Goal: Transaction & Acquisition: Purchase product/service

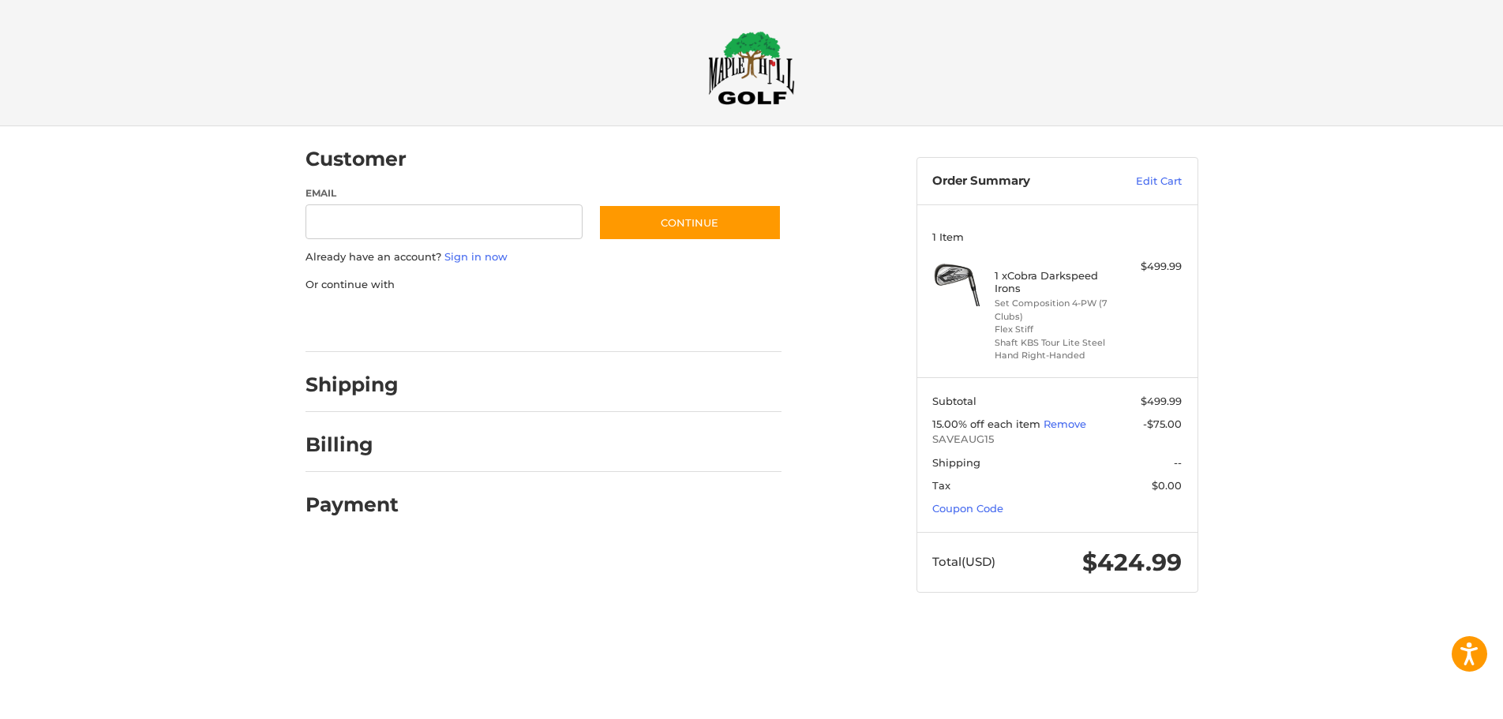
click at [355, 385] on h2 "Shipping" at bounding box center [352, 385] width 93 height 24
click at [970, 462] on span "Shipping" at bounding box center [956, 462] width 48 height 13
click at [385, 384] on h2 "Shipping" at bounding box center [352, 385] width 93 height 24
click at [354, 382] on h2 "Shipping" at bounding box center [352, 385] width 93 height 24
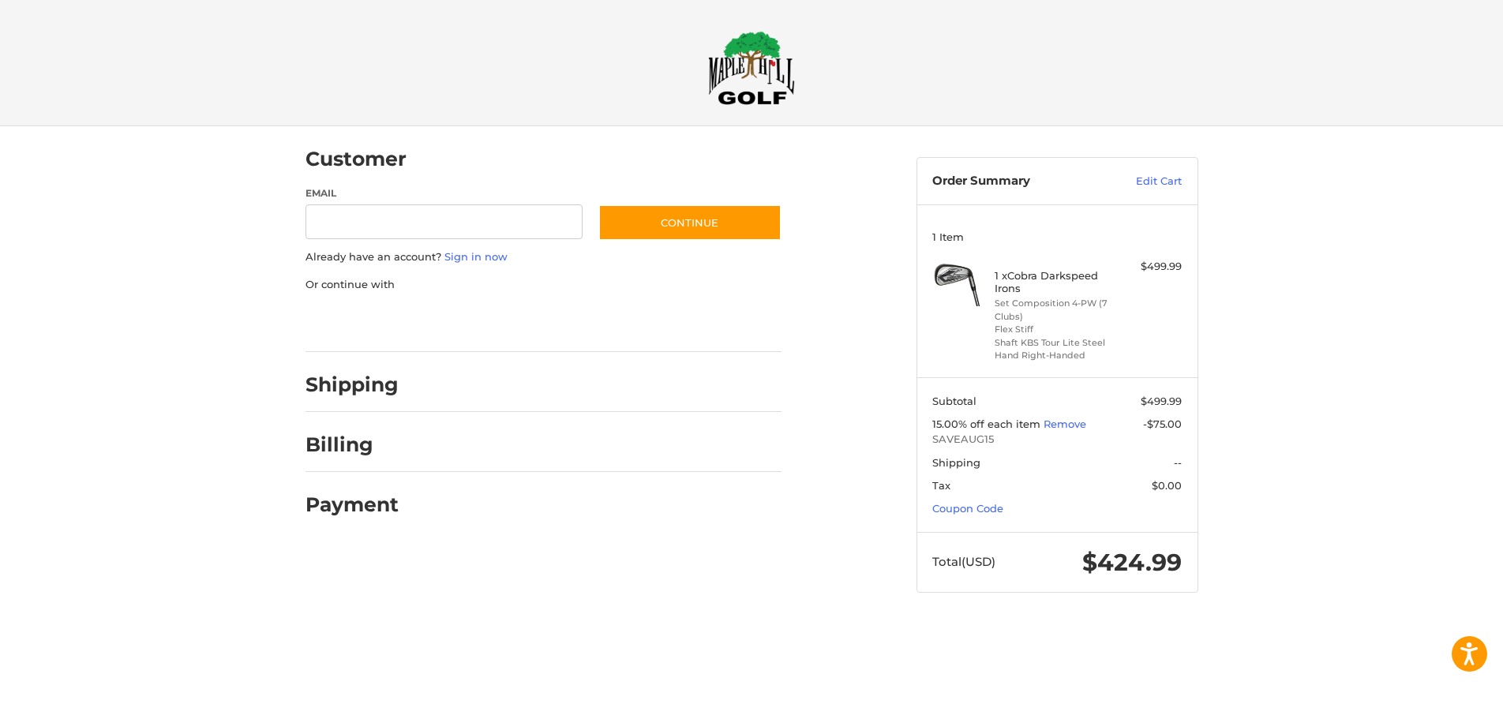
click at [1471, 624] on div at bounding box center [751, 624] width 1503 height 0
click at [332, 511] on h2 "Payment" at bounding box center [352, 505] width 93 height 24
drag, startPoint x: 1081, startPoint y: 562, endPoint x: 1221, endPoint y: 560, distance: 140.6
click at [1221, 560] on div "Customer Guest Customer Email Subscribe to our newsletter. Continue Already hav…" at bounding box center [751, 374] width 947 height 497
click at [1369, 468] on div "Customer Guest Customer Email Subscribe to our newsletter. Continue Already hav…" at bounding box center [751, 374] width 1503 height 497
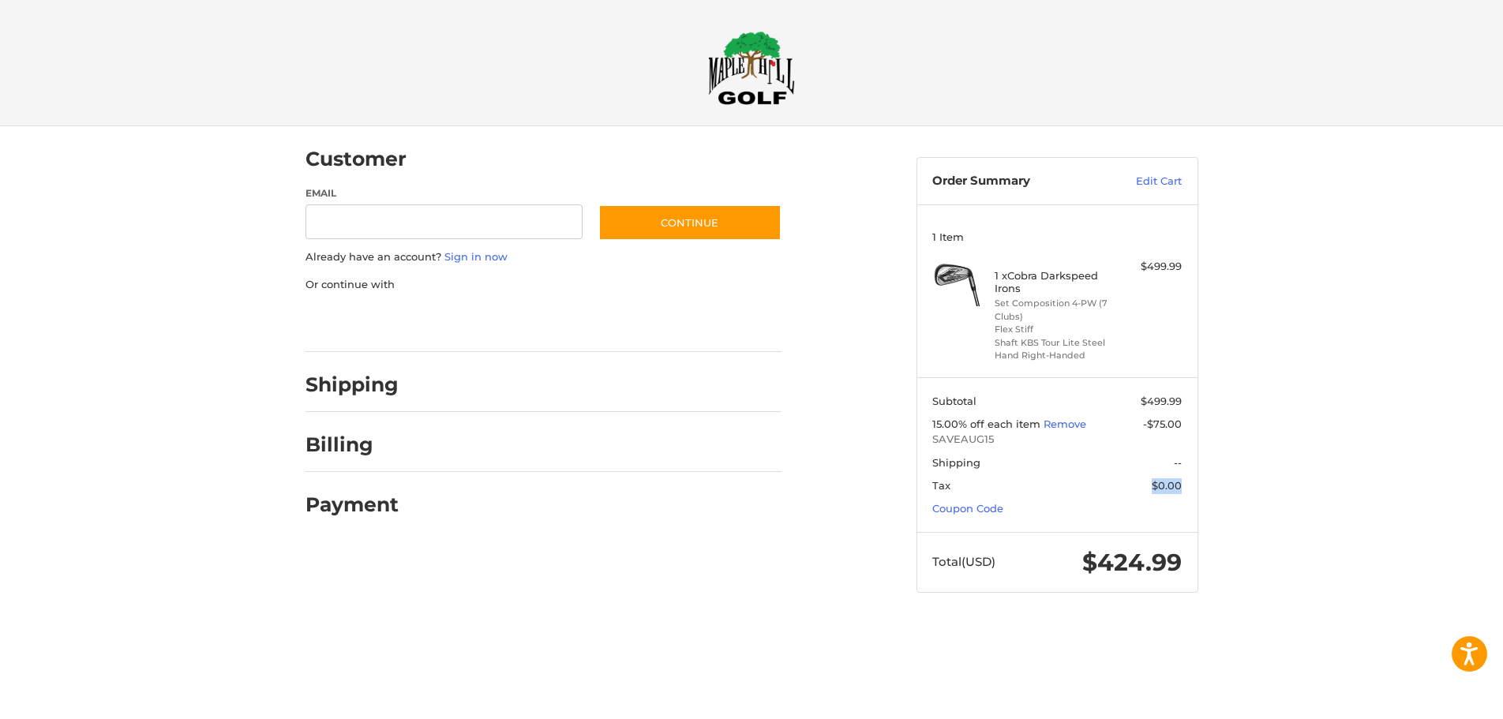
drag, startPoint x: 1153, startPoint y: 488, endPoint x: 1198, endPoint y: 458, distance: 54.1
click at [1198, 470] on article "Order Summary Edit Cart 1 Item 1 x Cobra Darkspeed Irons Set Composition 4-PW (…" at bounding box center [1058, 375] width 282 height 436
click at [1174, 454] on section "Subtotal $499.99 15.00% off each item Remove -$75.00 SAVEAUG15 Shipping -- Tax …" at bounding box center [1057, 454] width 280 height 155
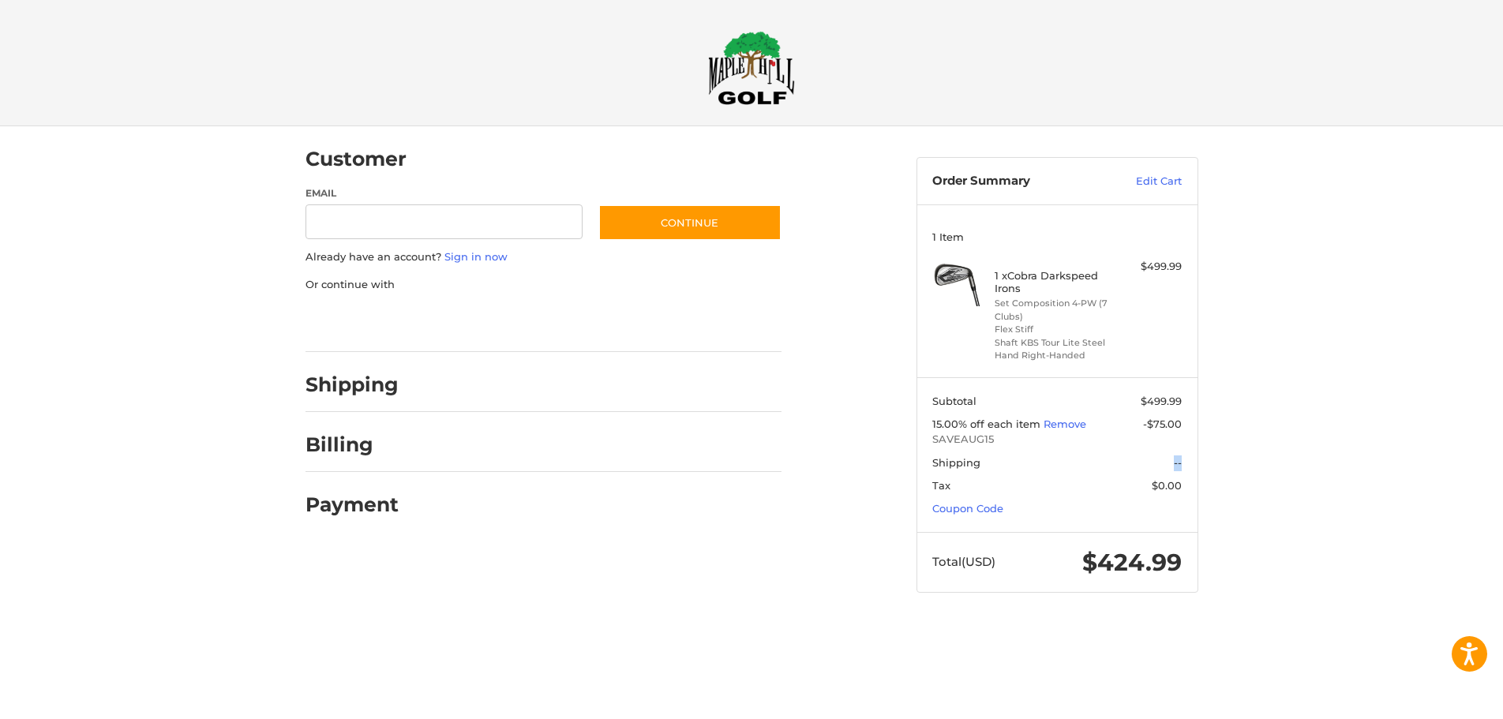
click at [1174, 454] on section "Subtotal $499.99 15.00% off each item Remove -$75.00 SAVEAUG15 Shipping -- Tax …" at bounding box center [1057, 454] width 280 height 155
click at [1168, 486] on span "$0.00" at bounding box center [1167, 485] width 30 height 13
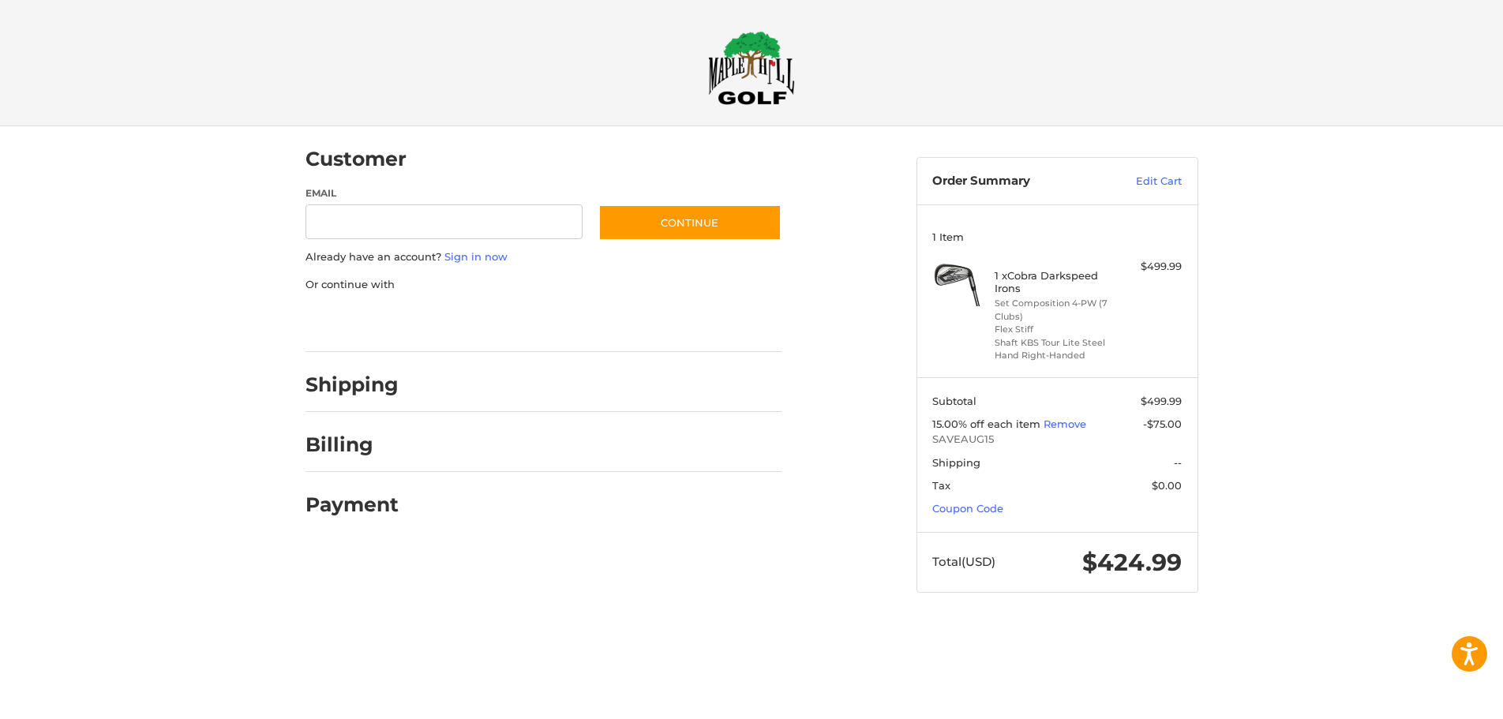
click at [1172, 466] on span "--" at bounding box center [1164, 464] width 36 height 16
drag, startPoint x: 1070, startPoint y: 301, endPoint x: 1105, endPoint y: 315, distance: 38.3
click at [1105, 315] on li "Set Composition 4-PW (7 Clubs)" at bounding box center [1055, 310] width 121 height 26
click at [820, 588] on div "Customer Guest Customer Email Subscribe to our newsletter. Continue Already hav…" at bounding box center [751, 374] width 947 height 497
click at [1009, 273] on h4 "1 x Cobra Darkspeed Irons" at bounding box center [1055, 282] width 121 height 26
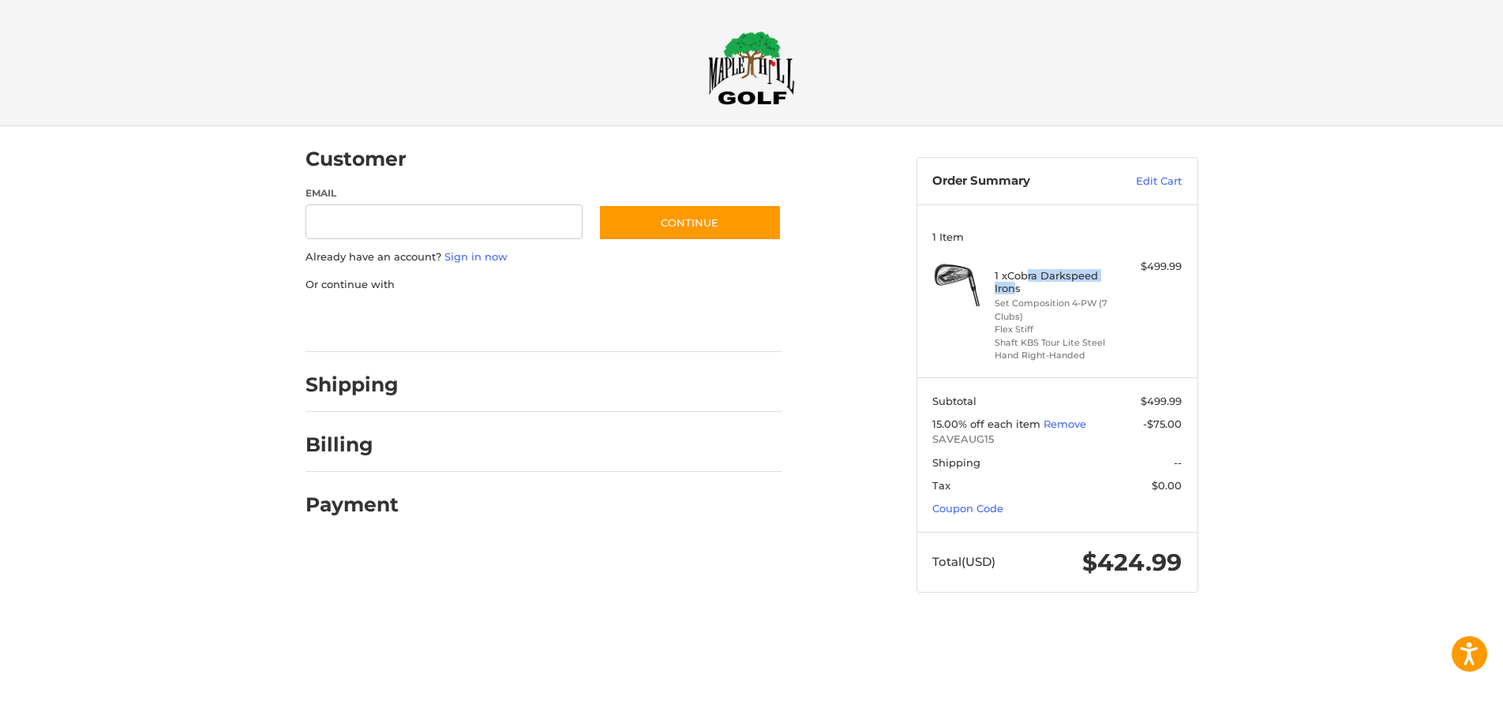
drag, startPoint x: 1031, startPoint y: 282, endPoint x: 1015, endPoint y: 286, distance: 17.0
click at [1015, 286] on h4 "1 x Cobra Darkspeed Irons" at bounding box center [1055, 282] width 121 height 26
click at [771, 497] on div "Payment" at bounding box center [544, 505] width 476 height 54
